Goal: Check status: Check status

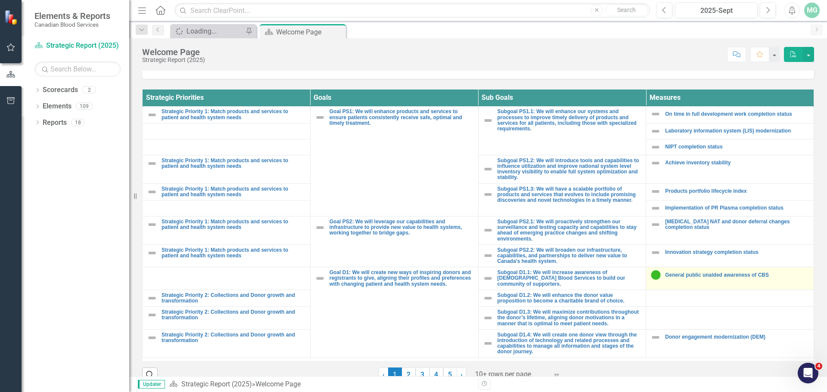
scroll to position [316, 0]
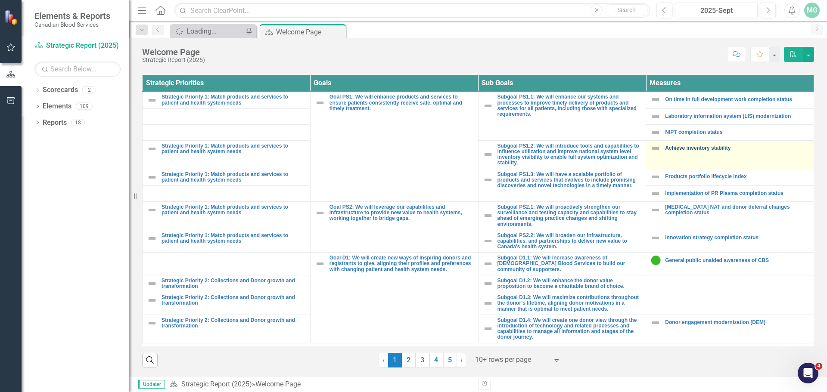
click at [711, 149] on link "Achieve inventory stability" at bounding box center [737, 149] width 144 height 6
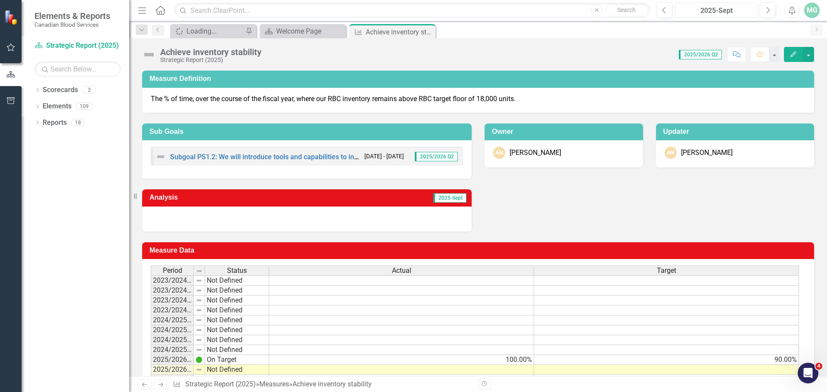
click at [724, 10] on div "2025-Sept" at bounding box center [716, 11] width 77 height 10
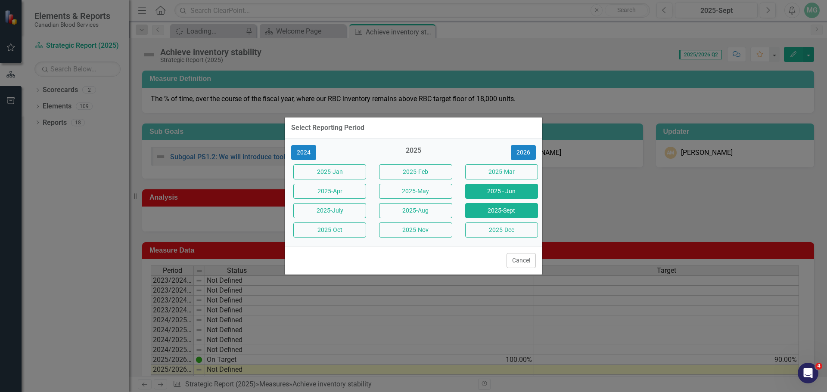
click at [501, 195] on button "2025 - Jun" at bounding box center [501, 191] width 73 height 15
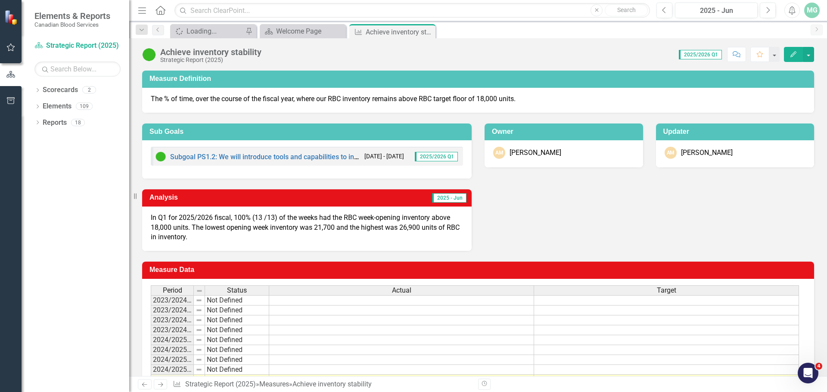
click at [652, 209] on div "Analysis 2025 - Jun In Q1 for 2025/2026 fiscal, 100% (13 /13) of the weeks had …" at bounding box center [478, 215] width 685 height 72
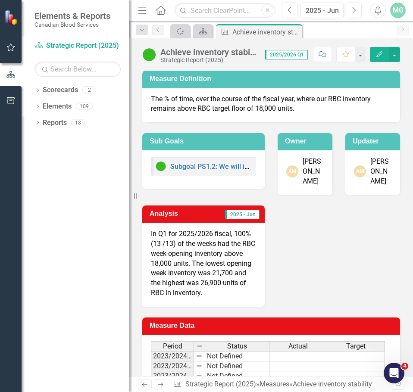
click at [146, 385] on icon "Previous" at bounding box center [144, 385] width 7 height 6
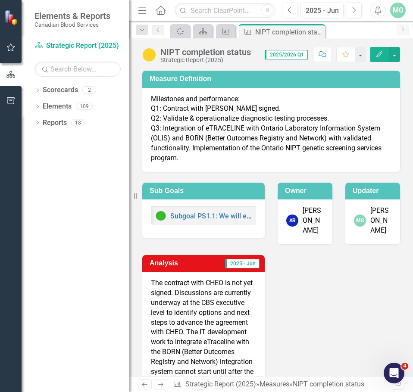
click at [146, 385] on icon at bounding box center [144, 385] width 5 height 4
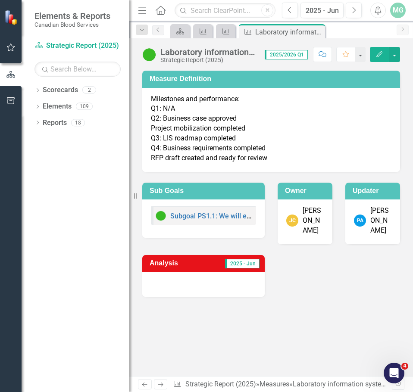
click at [146, 385] on icon at bounding box center [144, 385] width 5 height 4
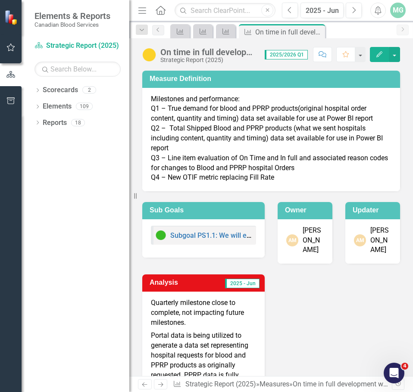
click at [161, 385] on icon at bounding box center [160, 385] width 5 height 4
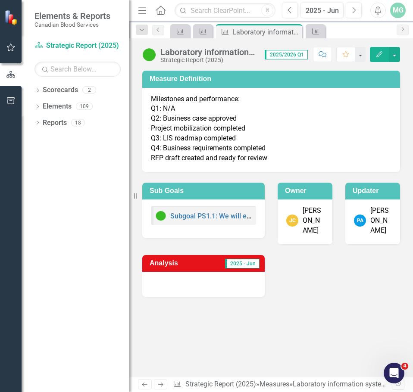
click at [275, 382] on link "Measures" at bounding box center [274, 384] width 30 height 8
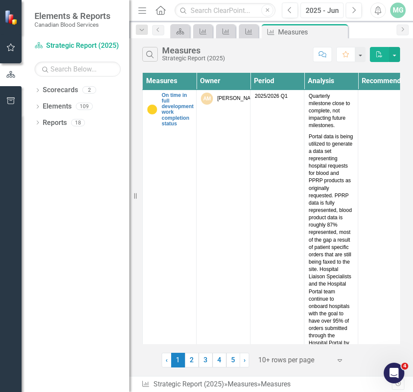
click at [320, 13] on div "2025 - Jun" at bounding box center [321, 11] width 37 height 10
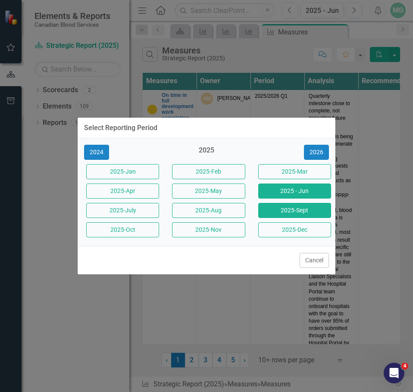
click at [278, 211] on button "2025-Sept" at bounding box center [294, 210] width 73 height 15
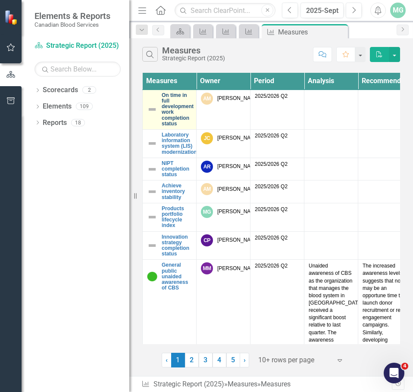
click at [173, 109] on link "On time in full development work completion status" at bounding box center [178, 110] width 32 height 34
